Goal: Task Accomplishment & Management: Manage account settings

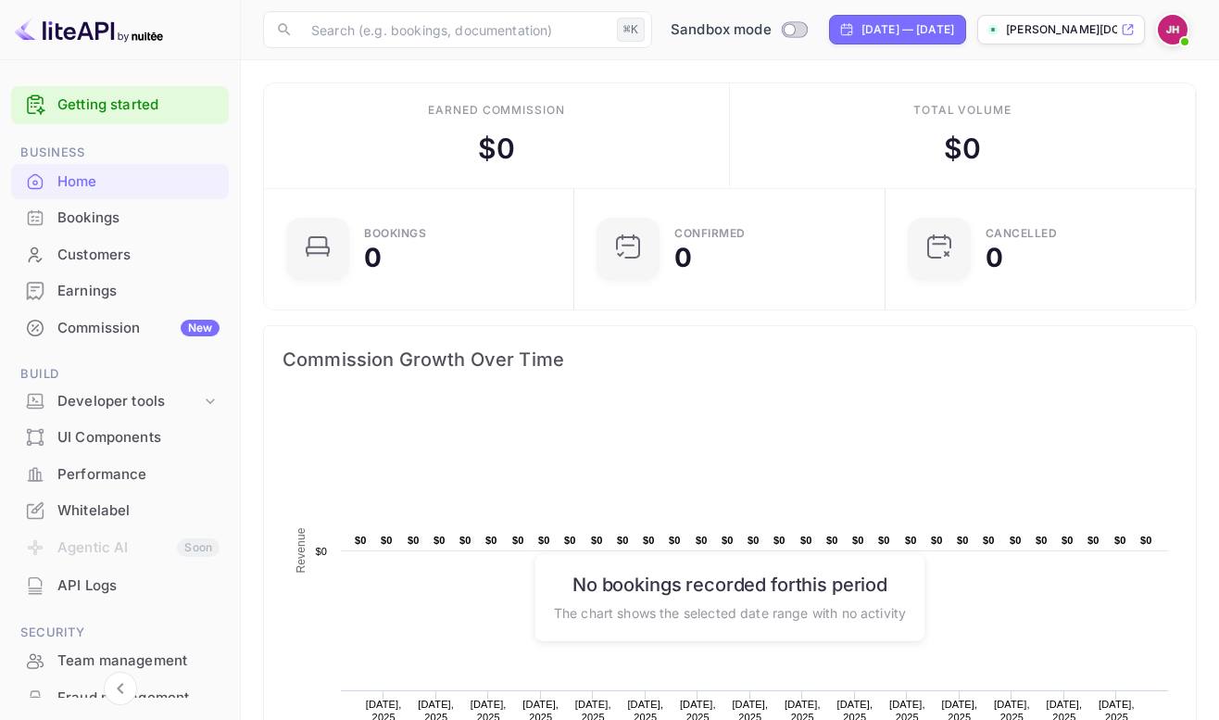
click at [1157, 32] on div at bounding box center [1172, 29] width 33 height 33
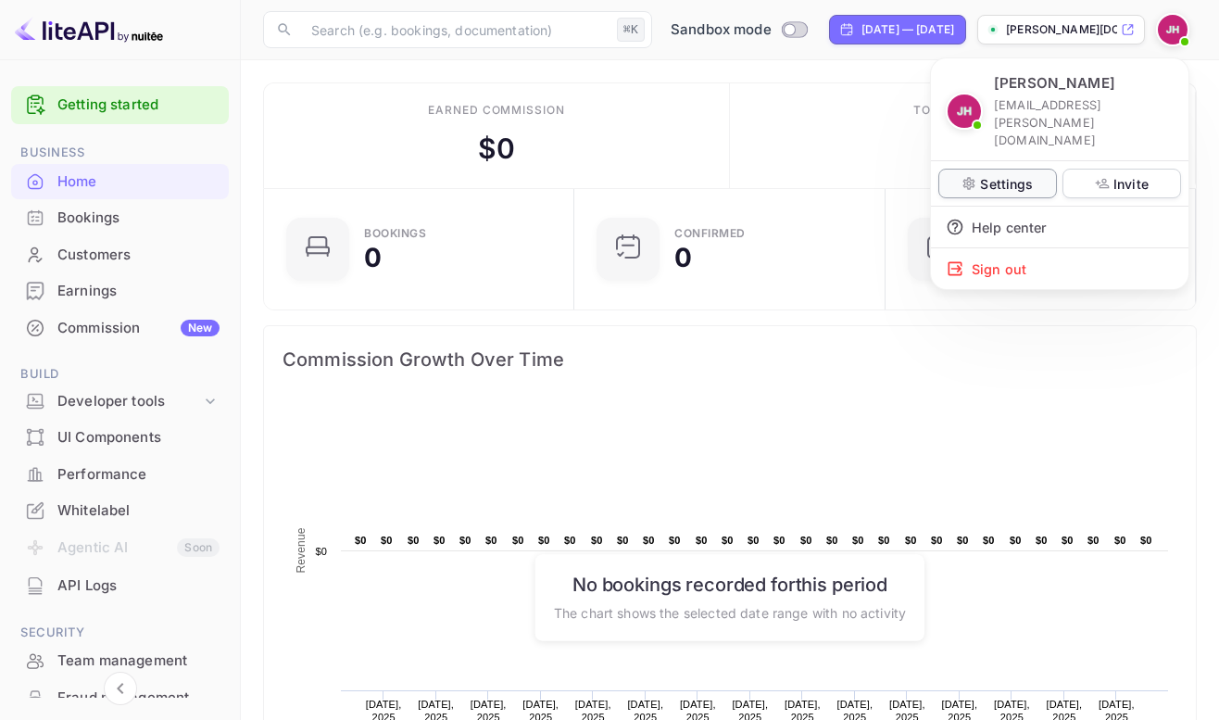
click at [1017, 174] on p "Settings" at bounding box center [1006, 183] width 53 height 19
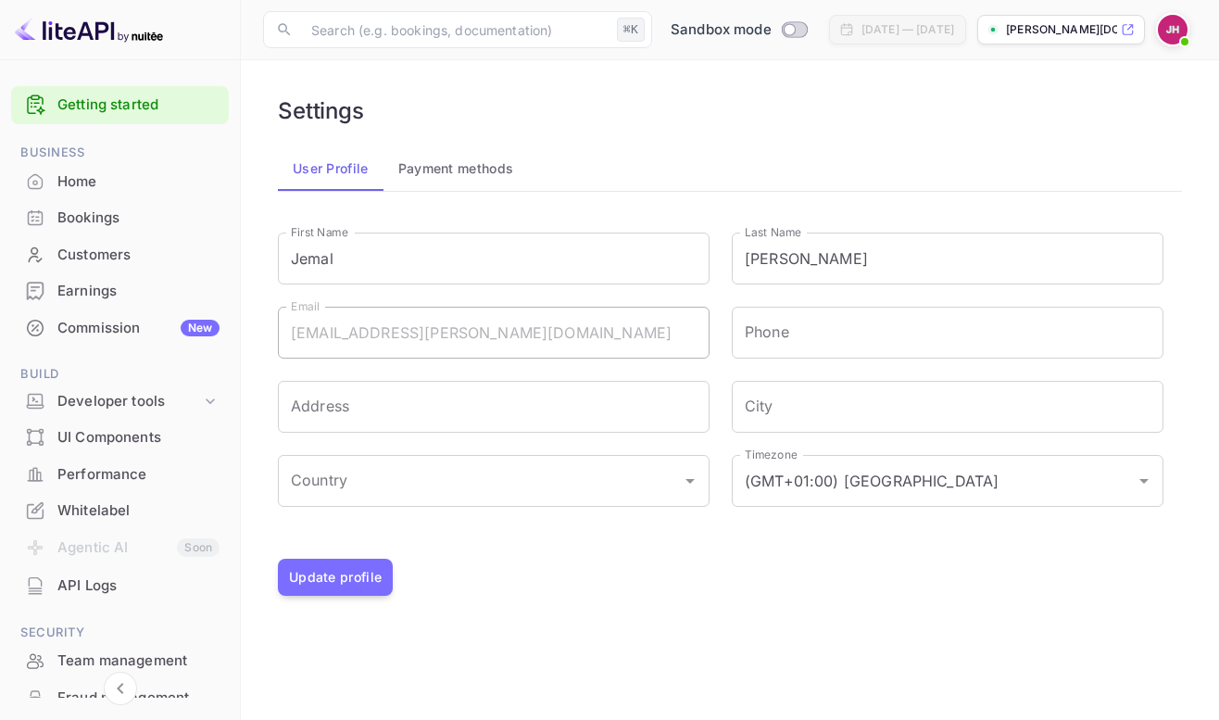
click at [437, 168] on button "Payment methods" at bounding box center [456, 168] width 145 height 44
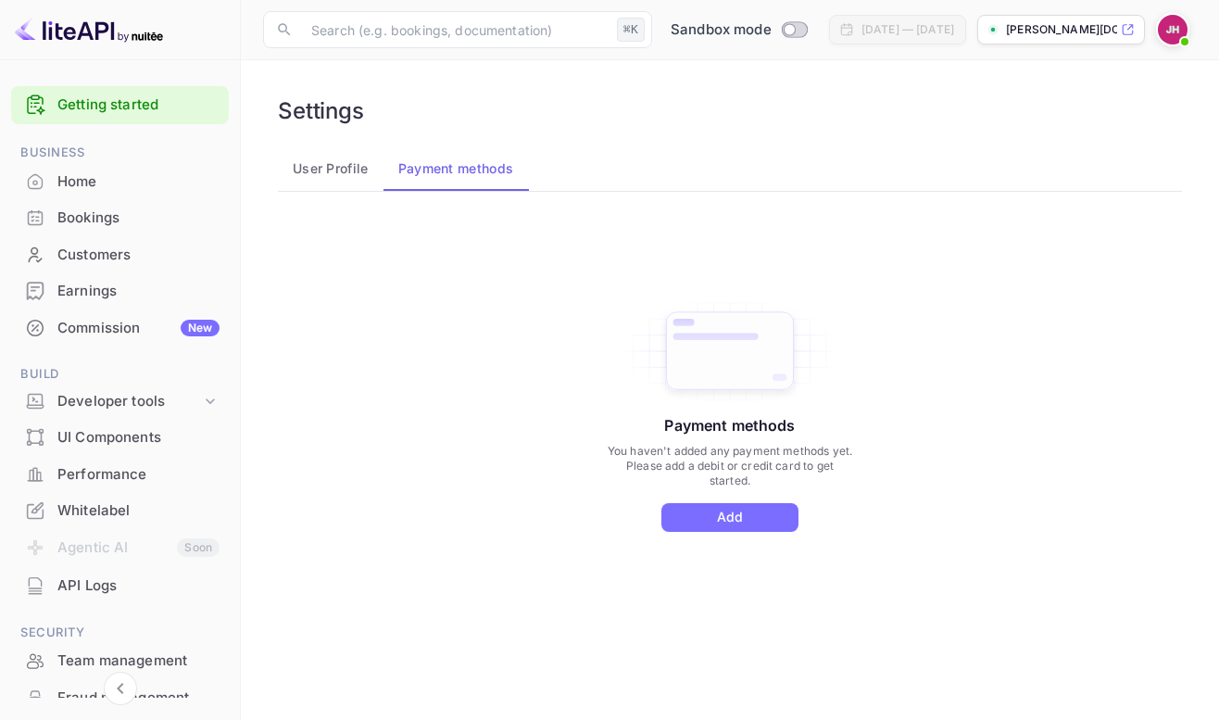
click at [332, 172] on button "User Profile" at bounding box center [331, 168] width 106 height 44
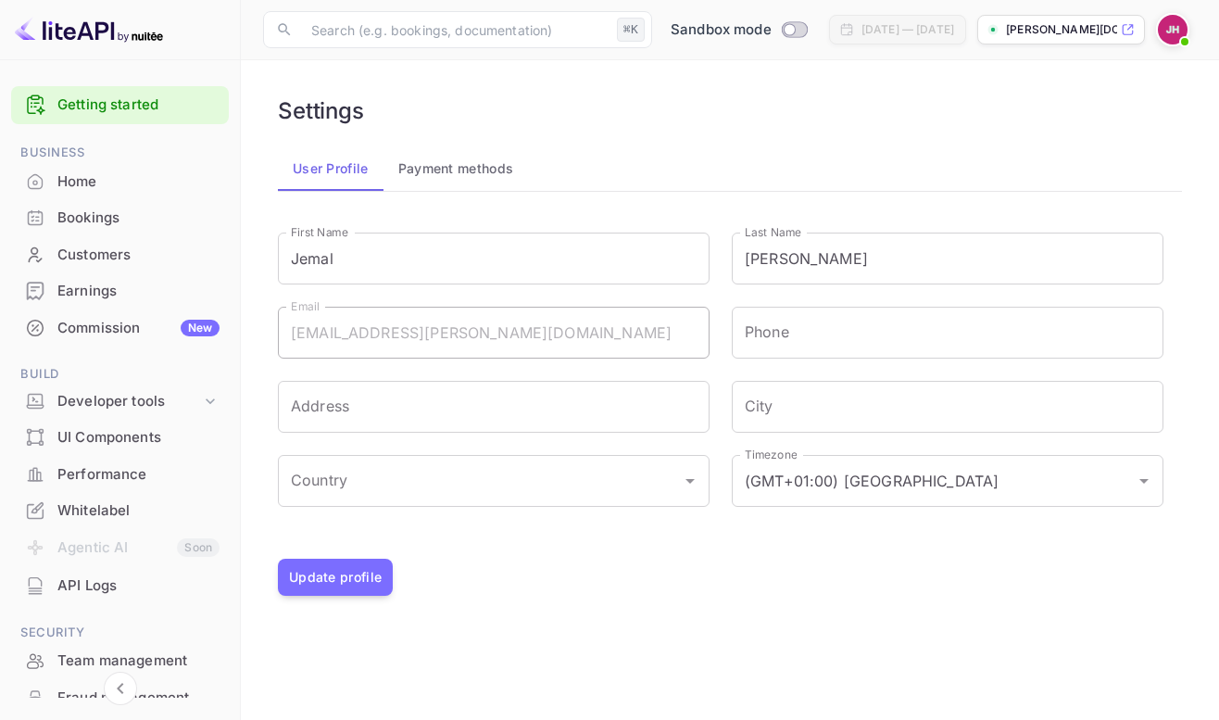
click at [108, 334] on div "Commission New" at bounding box center [138, 328] width 162 height 21
